Goal: Task Accomplishment & Management: Use online tool/utility

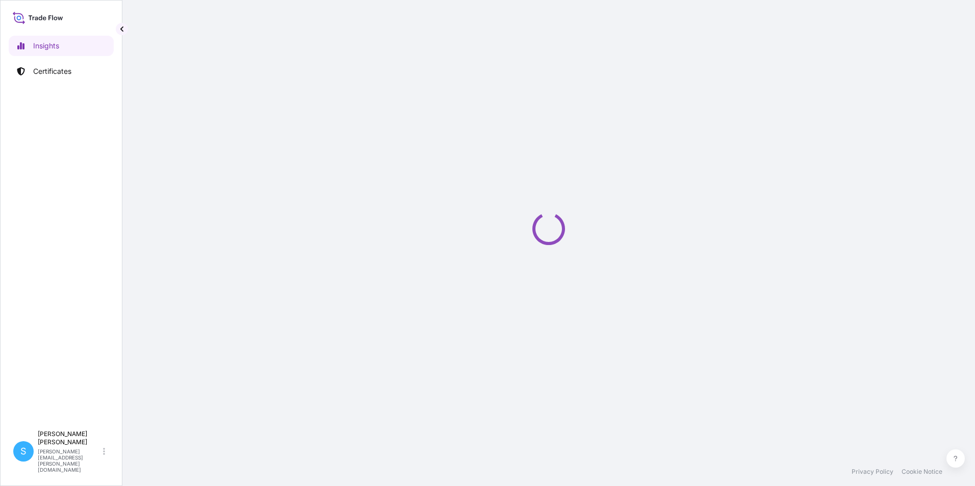
select select "2025"
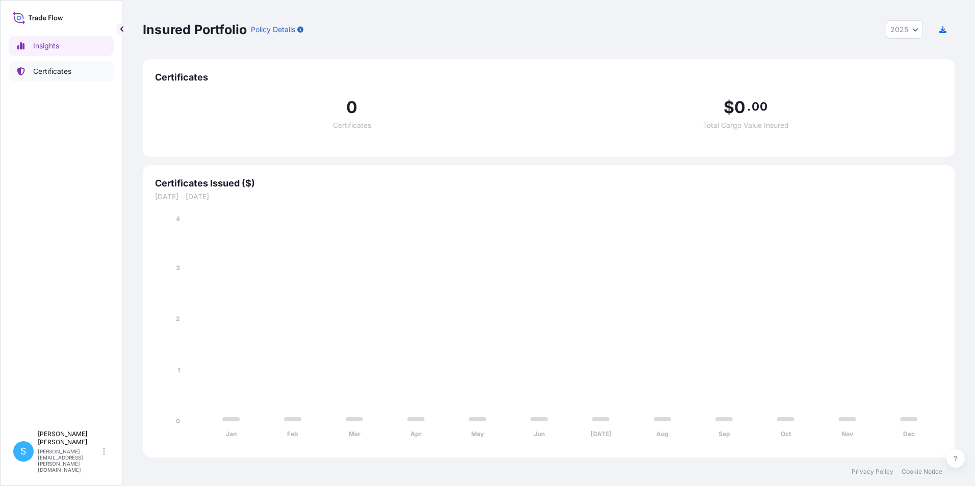
click at [57, 67] on p "Certificates" at bounding box center [52, 71] width 38 height 10
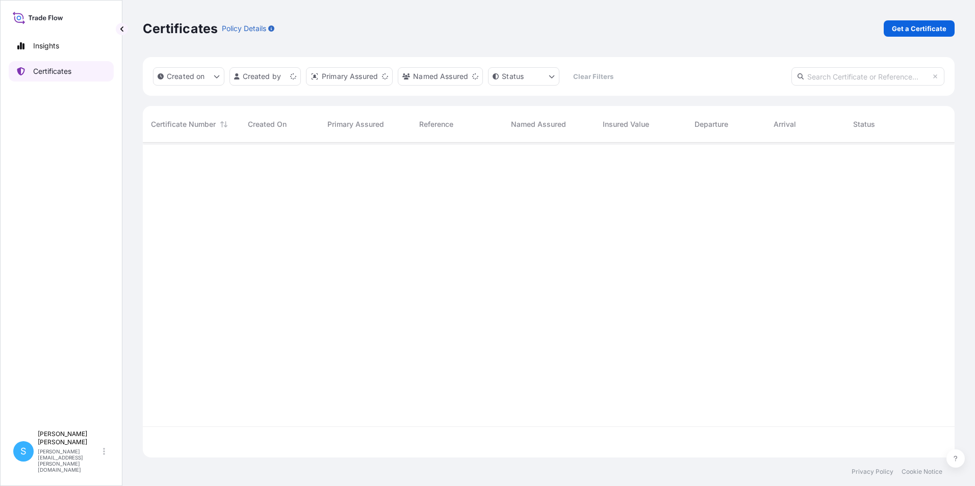
scroll to position [313, 804]
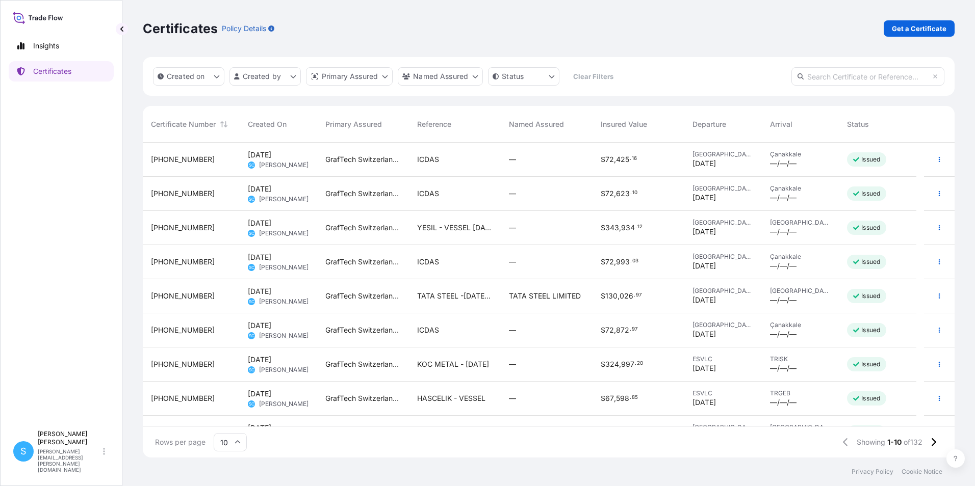
click at [389, 169] on div "GrafTech Switzerland S.A." at bounding box center [363, 160] width 92 height 34
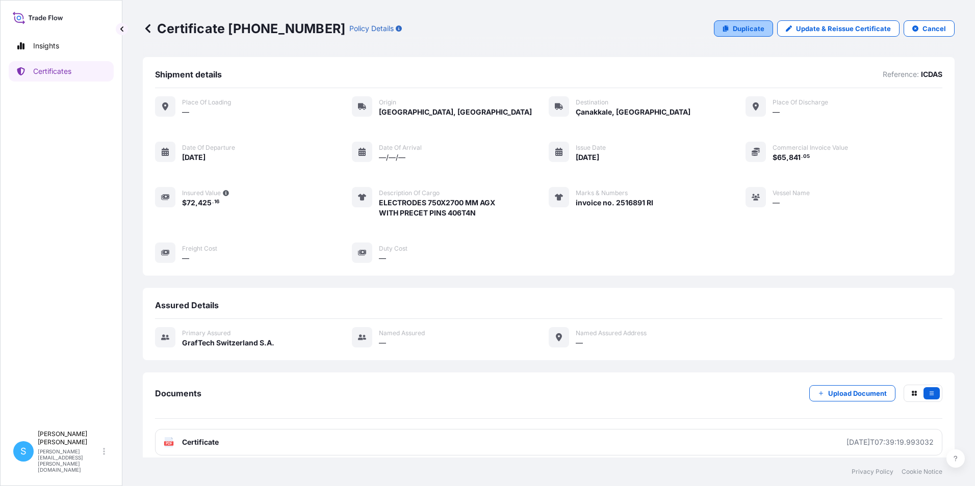
click at [752, 28] on p "Duplicate" at bounding box center [749, 28] width 32 height 10
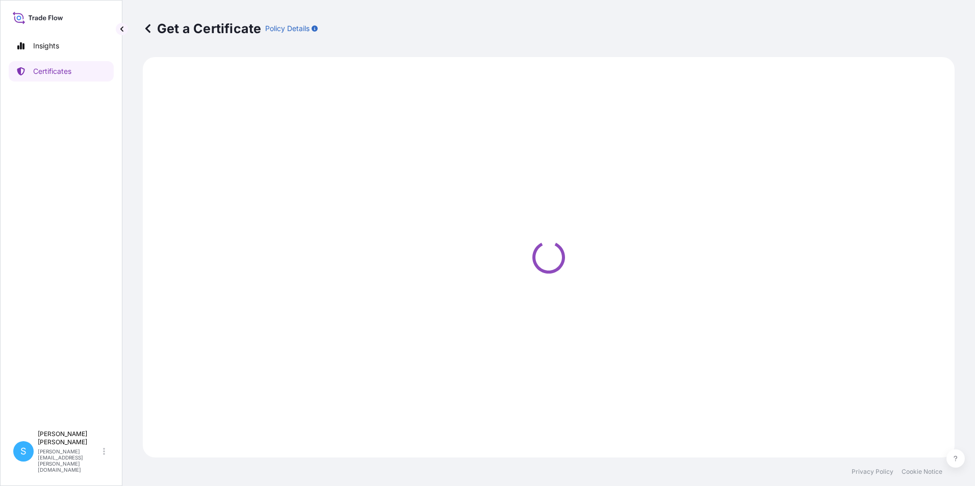
select select "Road"
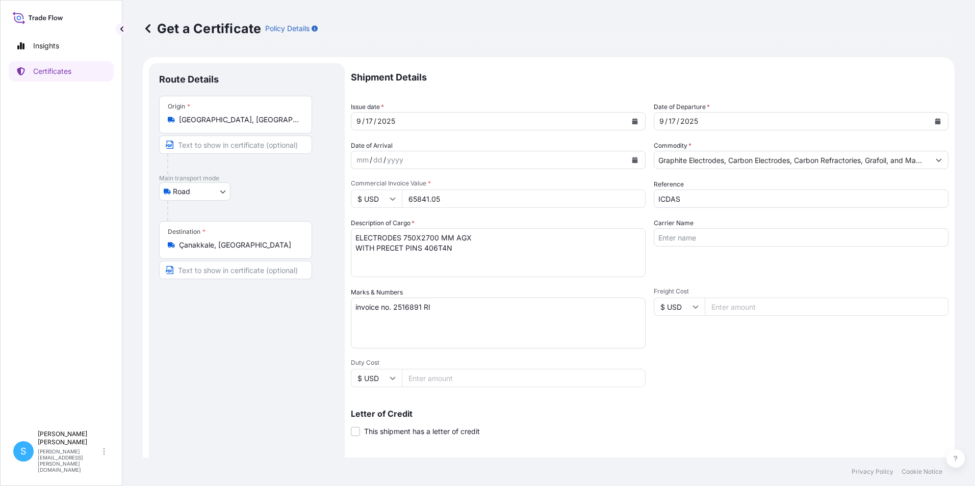
select select "31801"
click at [438, 125] on div "[DATE]" at bounding box center [488, 121] width 275 height 18
click at [637, 123] on button "Calendar" at bounding box center [635, 121] width 16 height 16
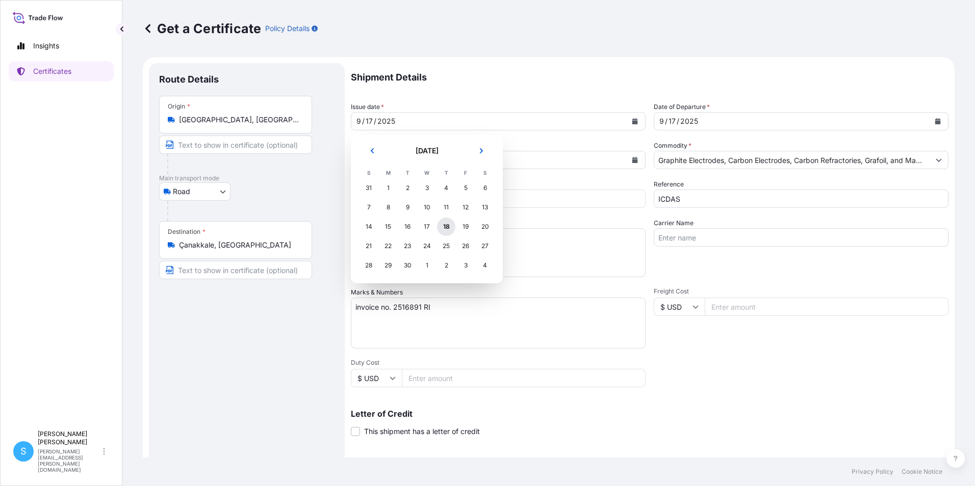
click at [443, 227] on div "18" at bounding box center [446, 227] width 18 height 18
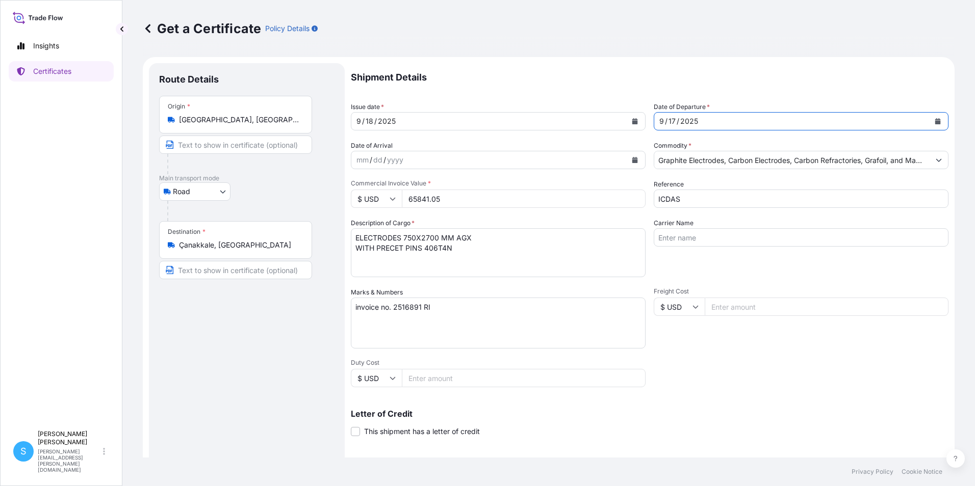
click at [732, 125] on div "[DATE]" at bounding box center [791, 121] width 275 height 18
click at [929, 125] on button "Calendar" at bounding box center [937, 121] width 16 height 16
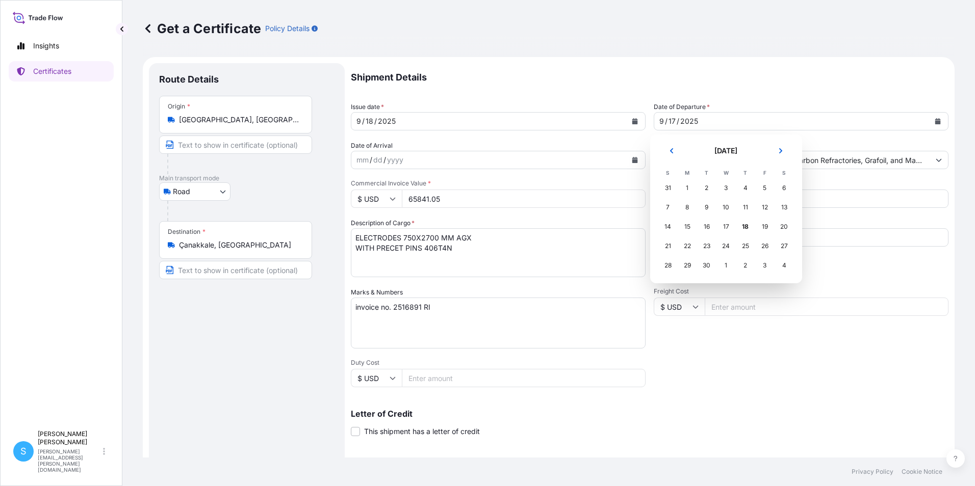
click at [736, 230] on td "18" at bounding box center [745, 226] width 19 height 19
click at [747, 227] on div "18" at bounding box center [745, 227] width 18 height 18
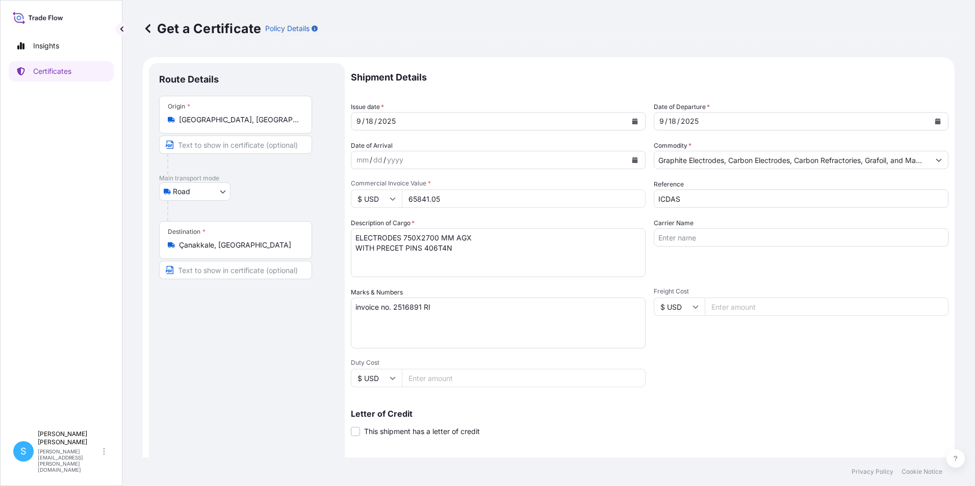
drag, startPoint x: 467, startPoint y: 204, endPoint x: 369, endPoint y: 197, distance: 98.7
click at [369, 197] on div "$ USD 65841.05" at bounding box center [498, 199] width 295 height 18
type input "66982.70"
click at [447, 257] on textarea "ELECTRODES 750X2700 MM AGX WITH PRECET PINS 406T4N" at bounding box center [498, 252] width 295 height 49
click at [420, 312] on textarea "invoice no. 2516891 RI" at bounding box center [498, 323] width 295 height 51
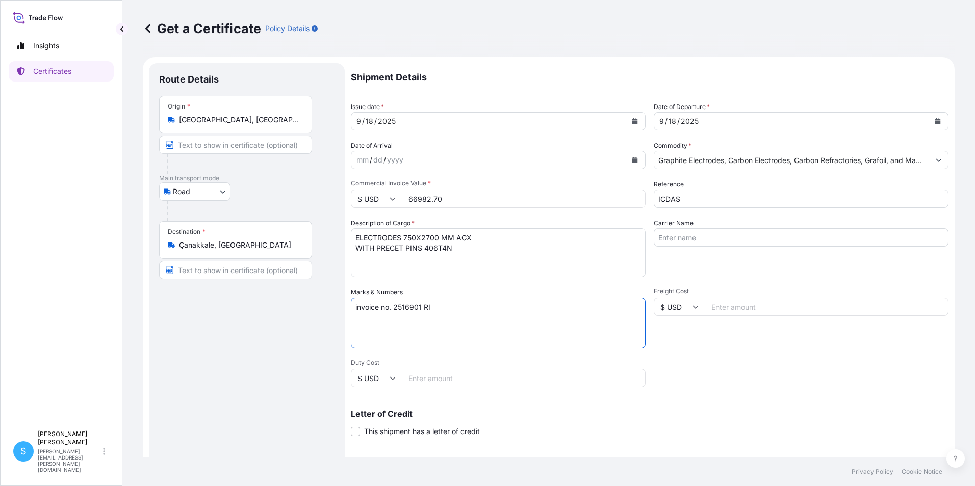
type textarea "invoice no. 2516901 RI"
click at [534, 440] on div "Shipment Details Issue date * [DATE] Date of Departure * [DATE] Date of Arrival…" at bounding box center [649, 306] width 597 height 486
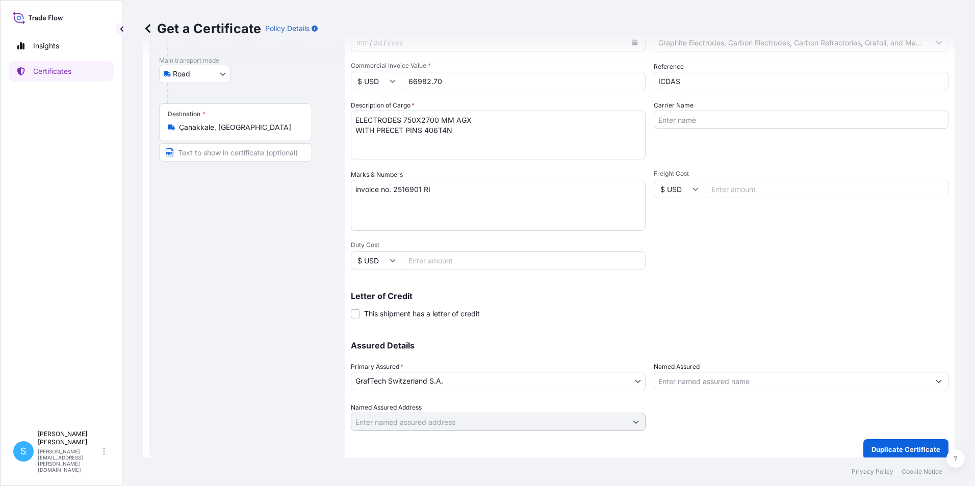
scroll to position [126, 0]
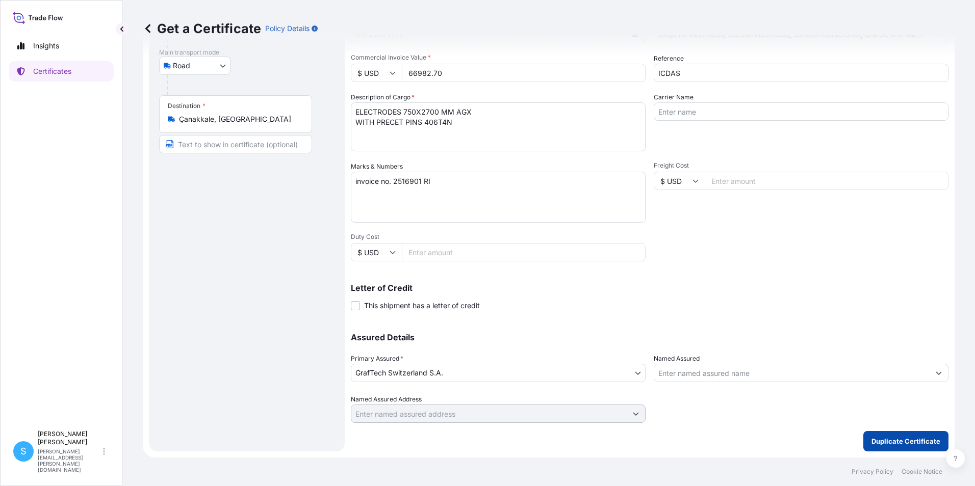
click at [894, 448] on button "Duplicate Certificate" at bounding box center [905, 441] width 85 height 20
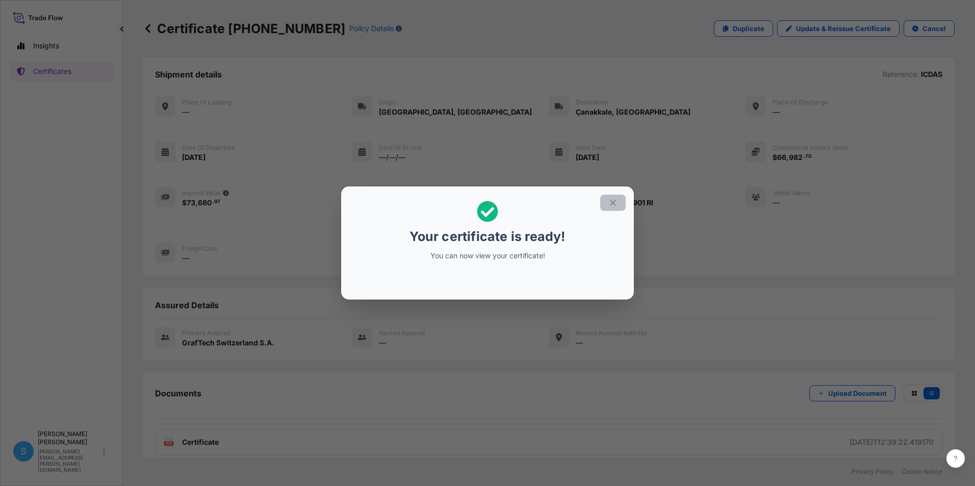
click at [611, 206] on icon "button" at bounding box center [612, 202] width 9 height 9
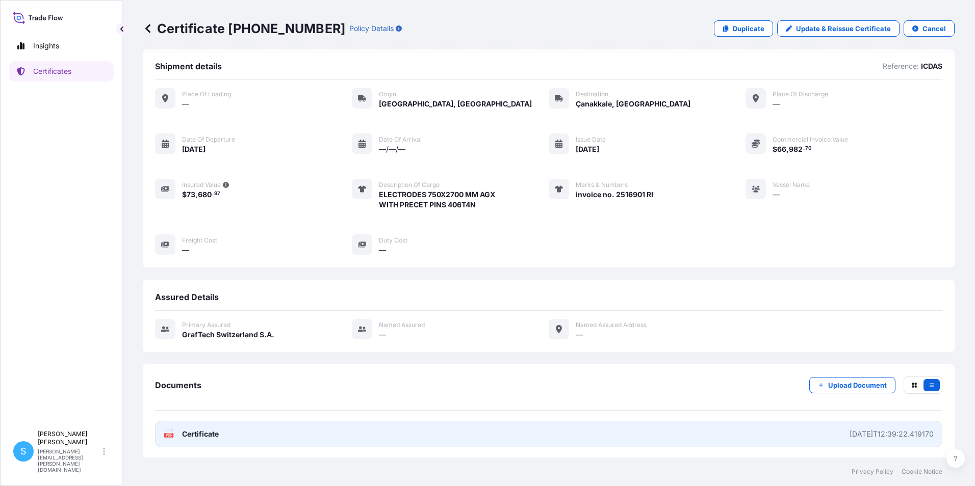
scroll to position [10, 0]
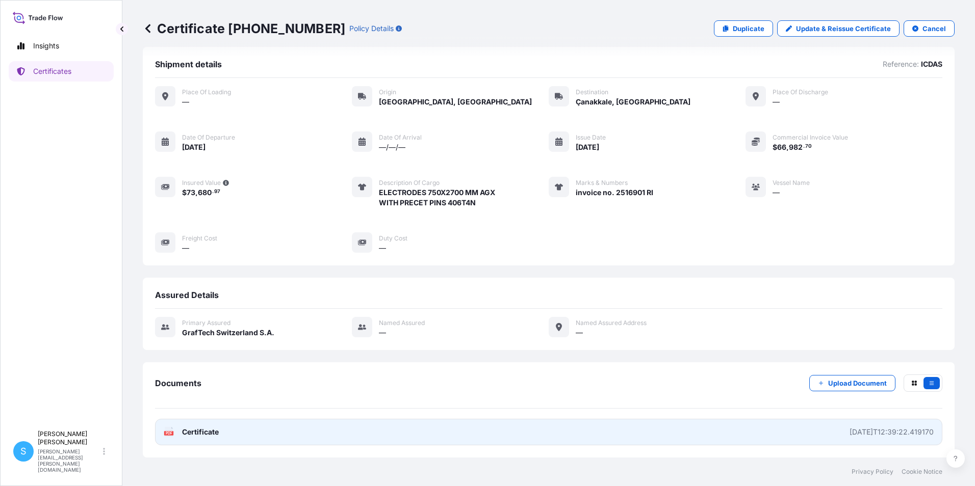
click at [215, 434] on span "Certificate" at bounding box center [200, 432] width 37 height 10
